Goal: Task Accomplishment & Management: Manage account settings

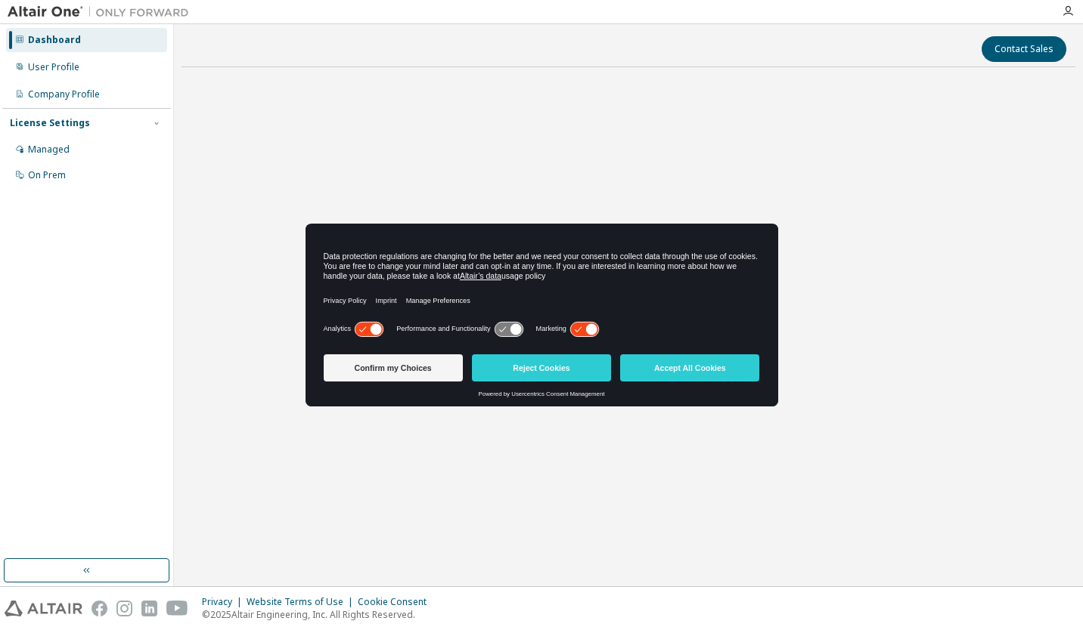
click at [581, 327] on icon at bounding box center [584, 329] width 28 height 14
click at [437, 370] on button "Confirm my Choices" at bounding box center [393, 368] width 139 height 27
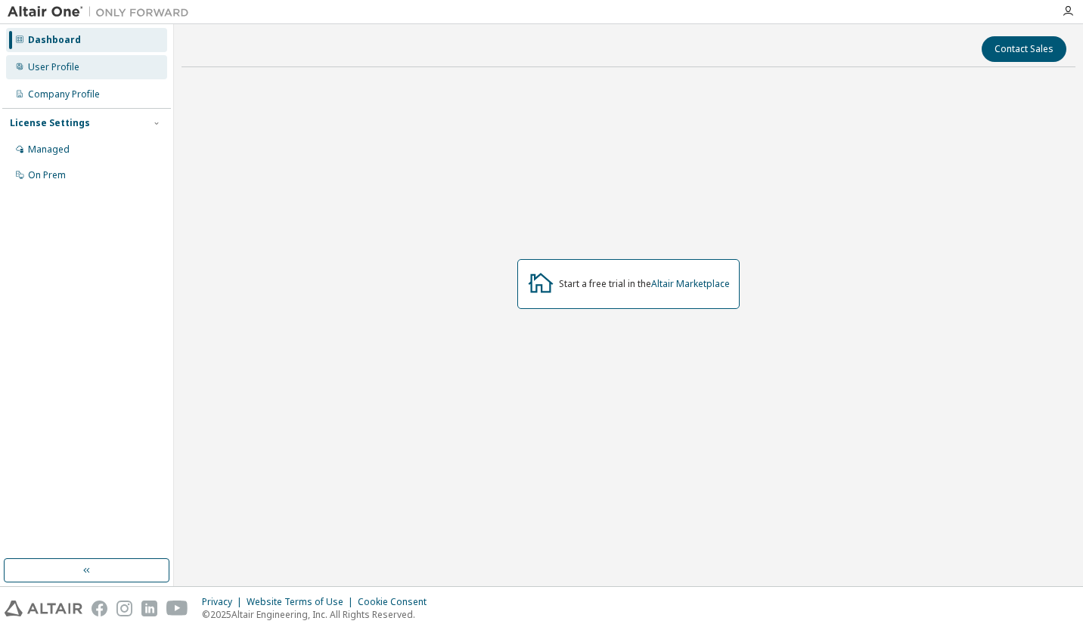
click at [110, 70] on div "User Profile" at bounding box center [86, 67] width 161 height 24
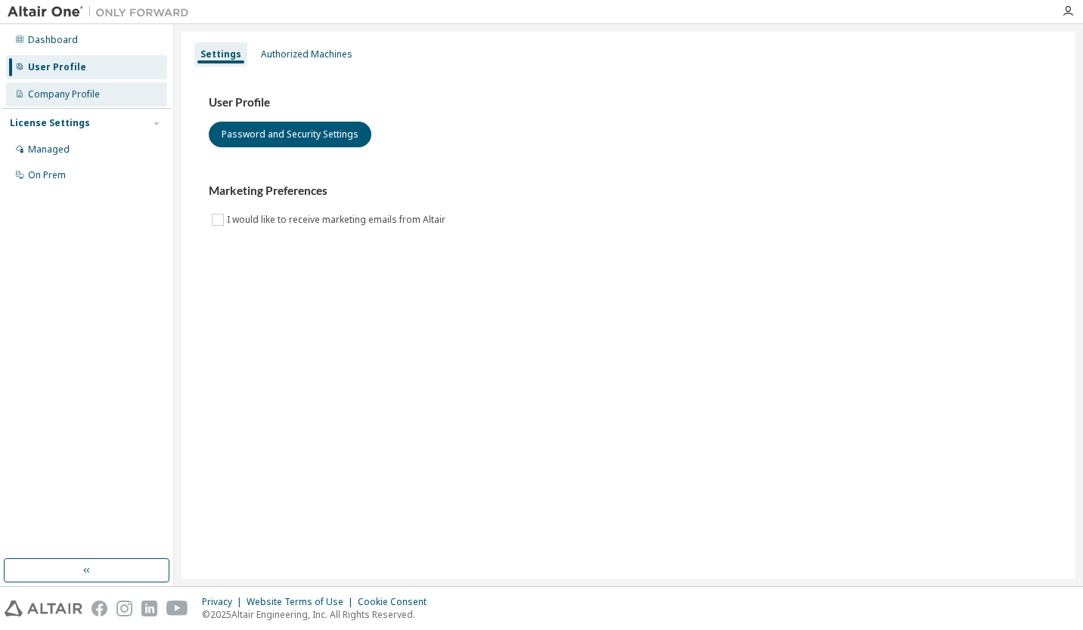
click at [114, 94] on div "Company Profile" at bounding box center [86, 94] width 161 height 24
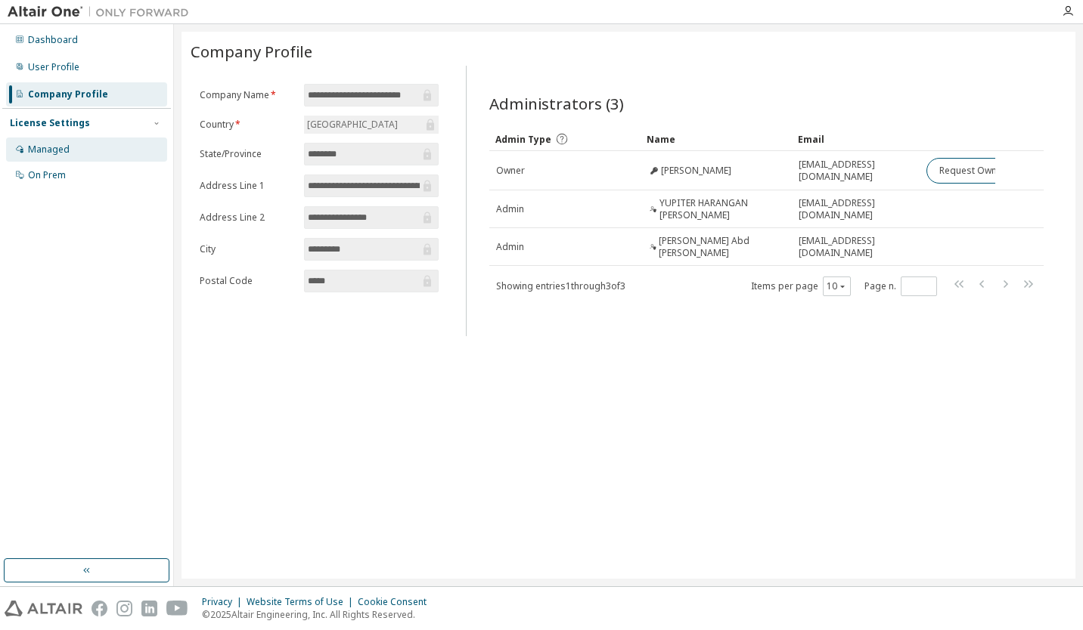
click at [93, 147] on div "Managed" at bounding box center [86, 150] width 161 height 24
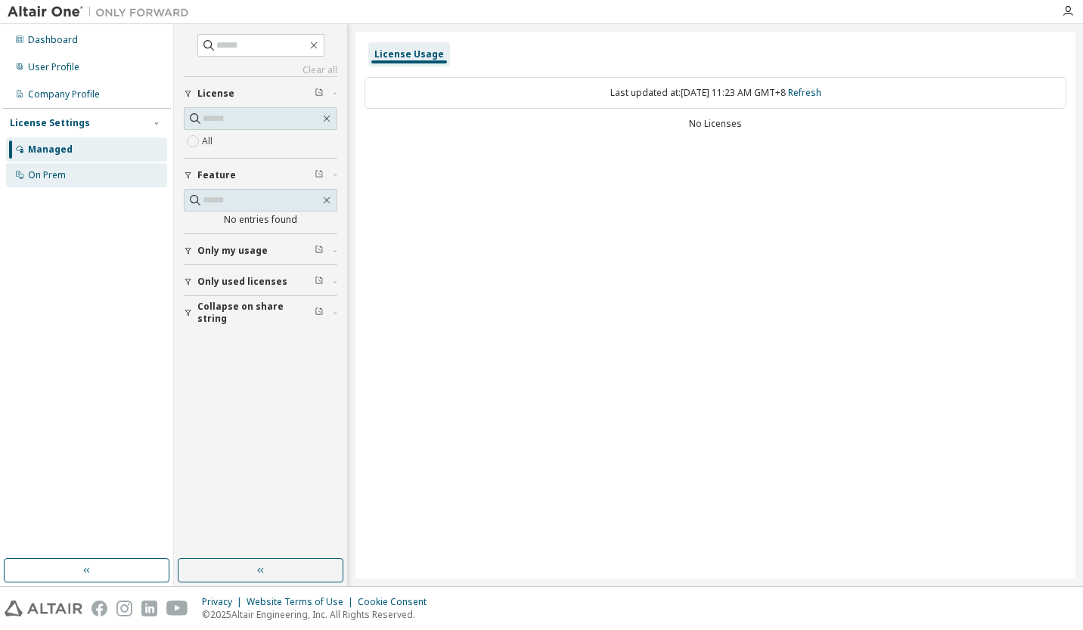
click at [67, 170] on div "On Prem" at bounding box center [86, 175] width 161 height 24
